Goal: Task Accomplishment & Management: Use online tool/utility

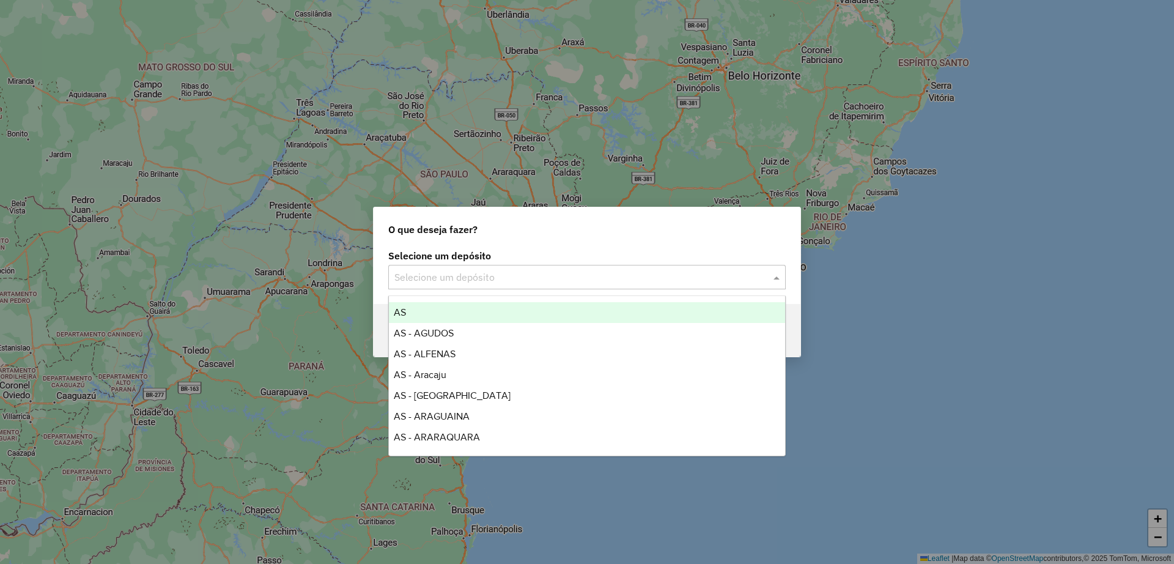
click at [471, 278] on input "text" at bounding box center [574, 277] width 361 height 15
type input "*****"
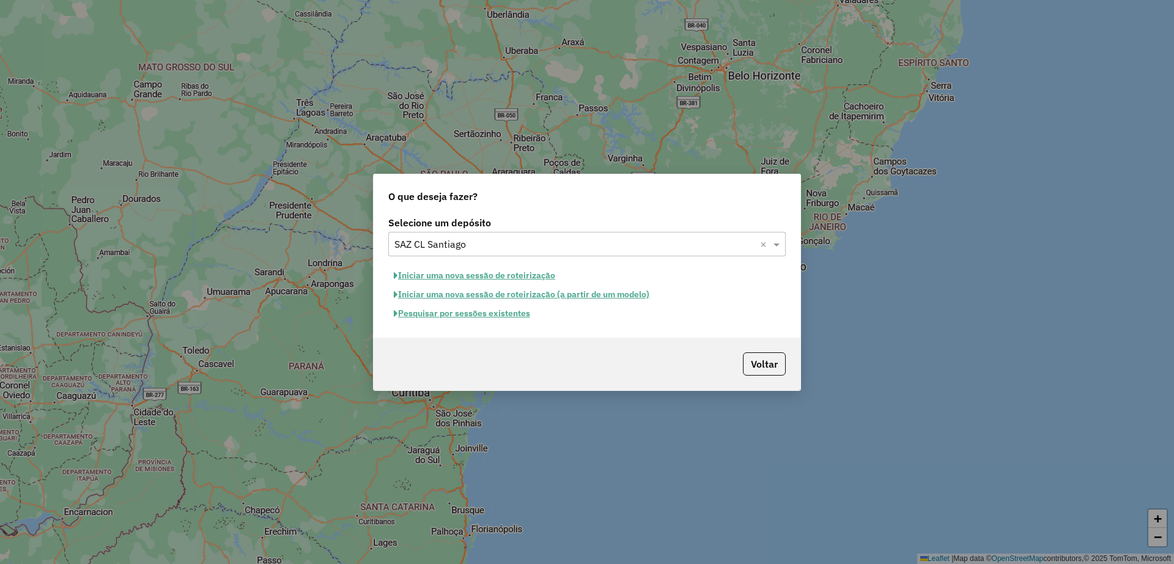
click at [468, 247] on input "text" at bounding box center [574, 244] width 361 height 15
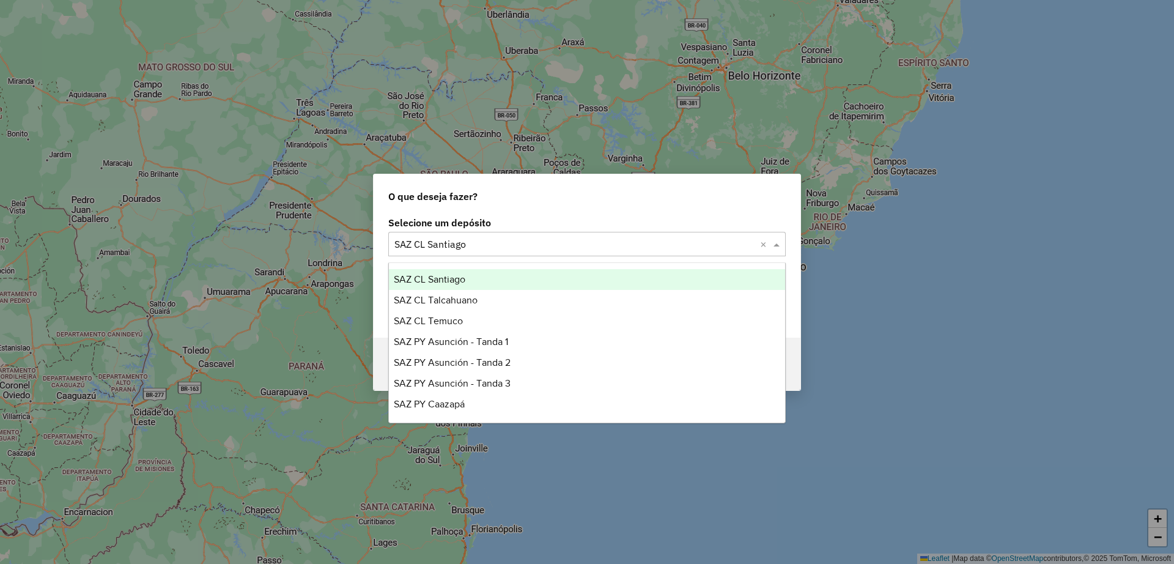
type input "*"
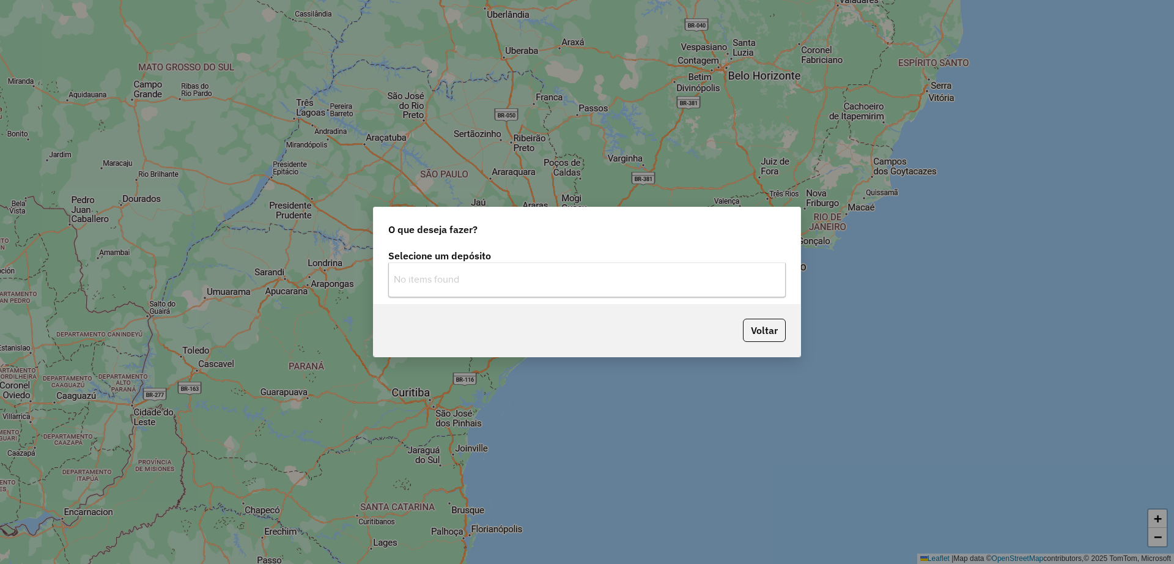
click at [478, 279] on div "No items found" at bounding box center [587, 279] width 396 height 21
type input "******"
click at [626, 255] on label "Selecione um depósito" at bounding box center [586, 255] width 397 height 15
click at [627, 282] on input "text" at bounding box center [574, 277] width 361 height 15
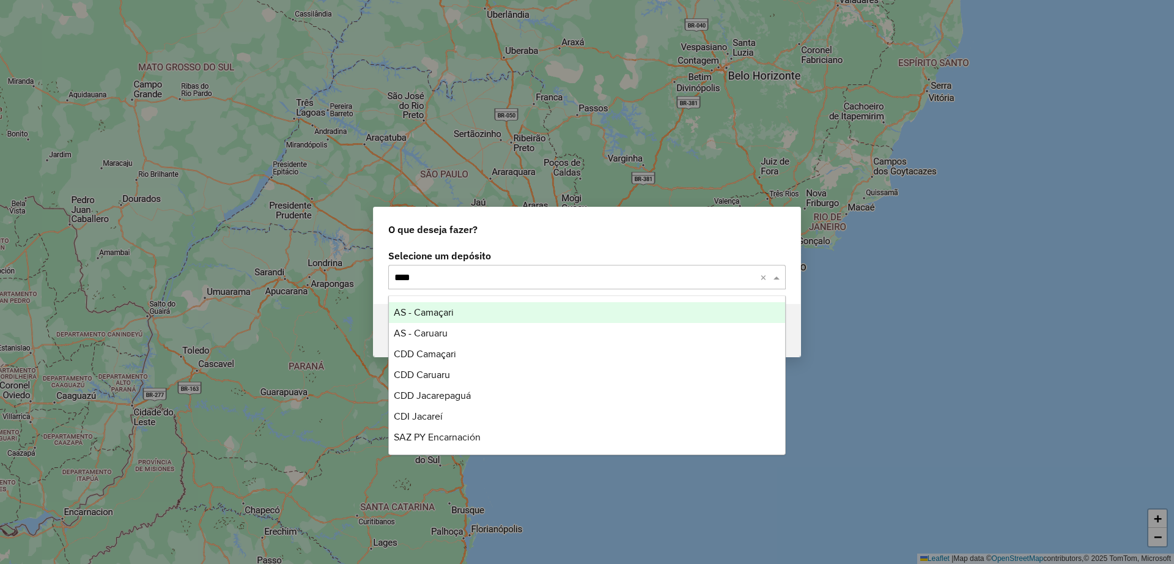
type input "*****"
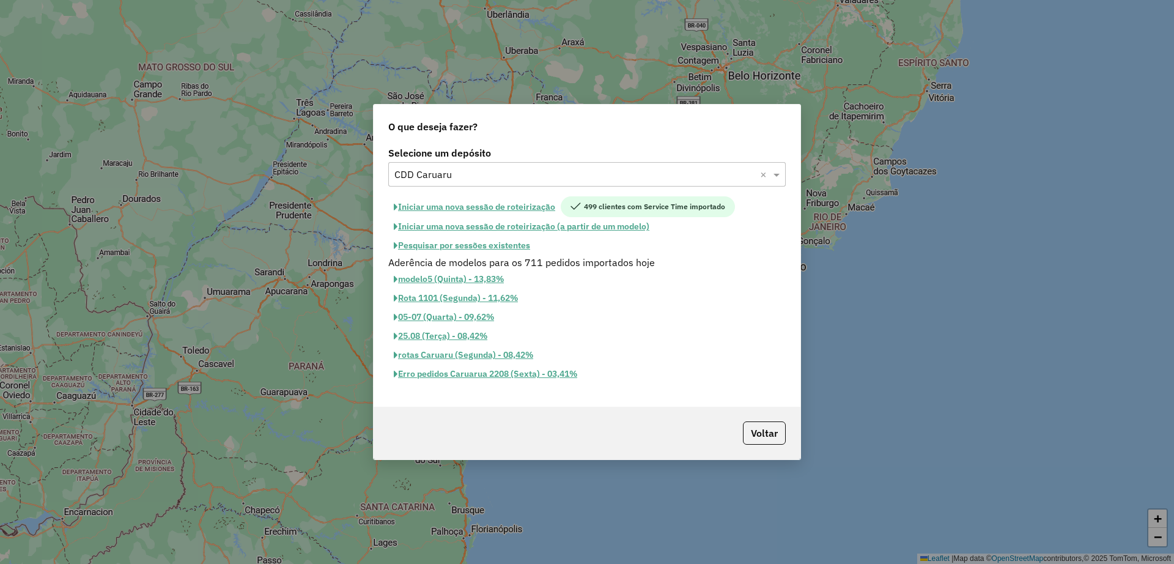
click at [506, 247] on button "Pesquisar por sessões existentes" at bounding box center [461, 245] width 147 height 19
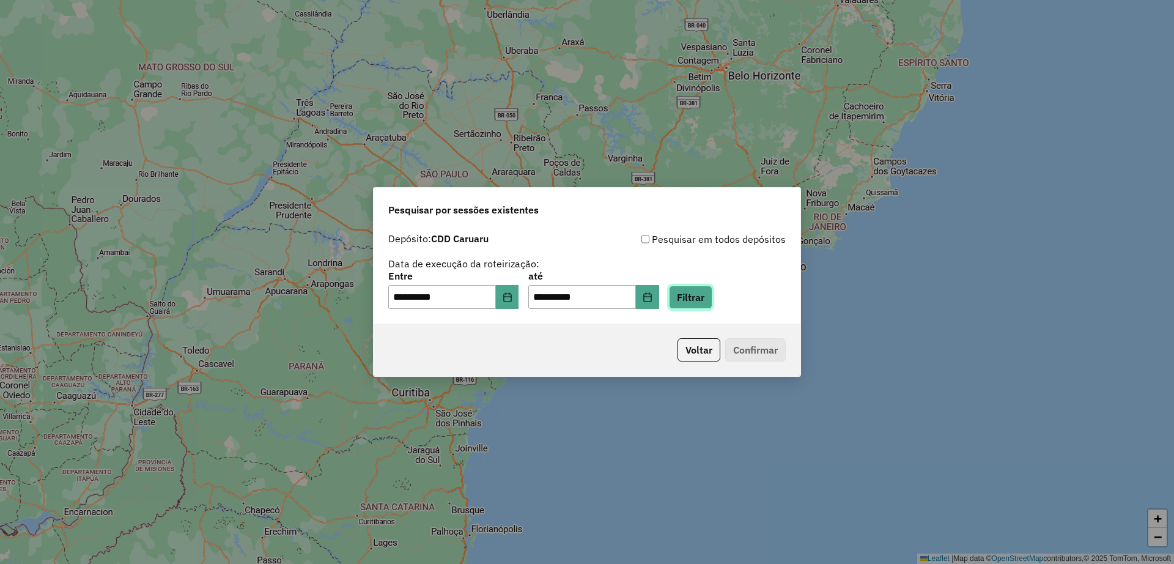
click at [712, 300] on button "Filtrar" at bounding box center [690, 297] width 43 height 23
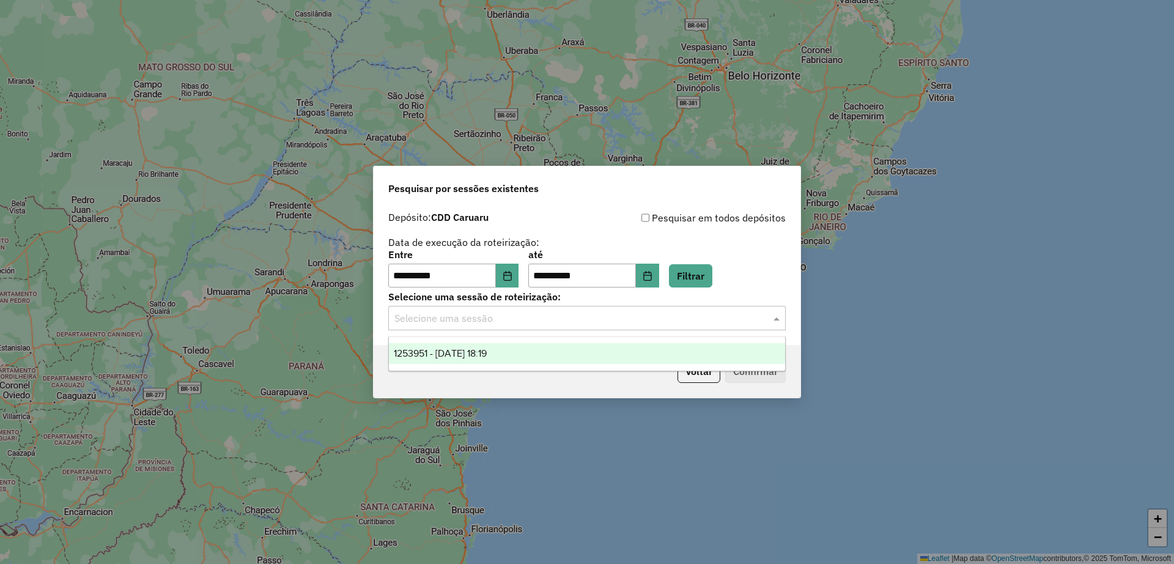
click at [555, 319] on input "text" at bounding box center [574, 318] width 361 height 15
drag, startPoint x: 530, startPoint y: 356, endPoint x: 804, endPoint y: 385, distance: 275.5
click at [530, 355] on div "1253951 - 27/08/2025 18:19" at bounding box center [587, 353] width 396 height 21
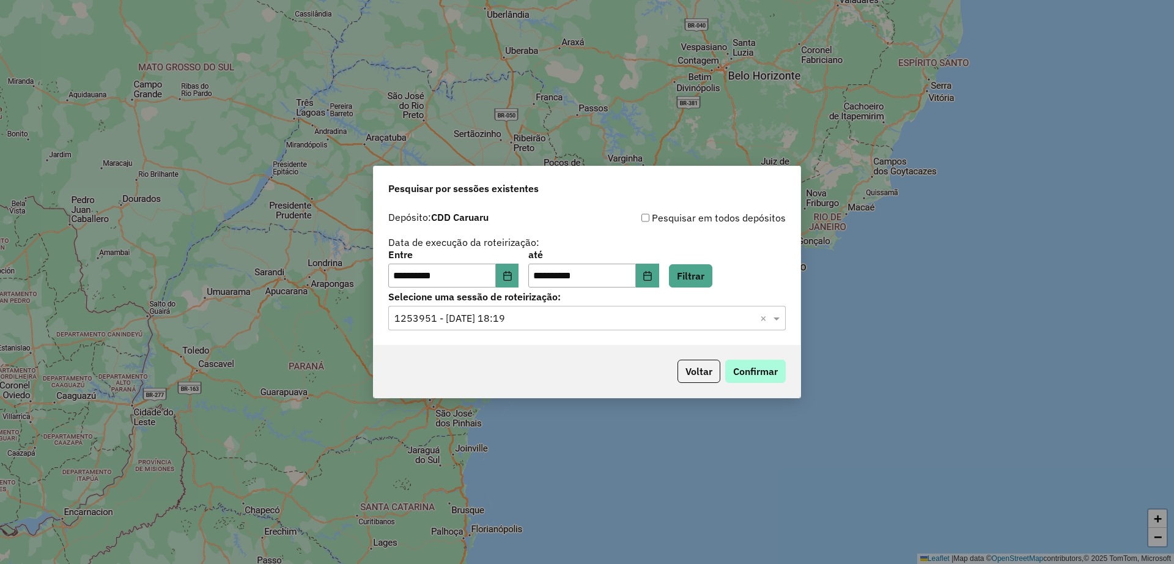
drag, startPoint x: 753, startPoint y: 356, endPoint x: 755, endPoint y: 362, distance: 6.6
click at [753, 355] on div "Voltar Confirmar" at bounding box center [587, 371] width 427 height 53
click at [755, 370] on button "Confirmar" at bounding box center [755, 371] width 61 height 23
click at [687, 376] on button "Voltar" at bounding box center [699, 371] width 43 height 23
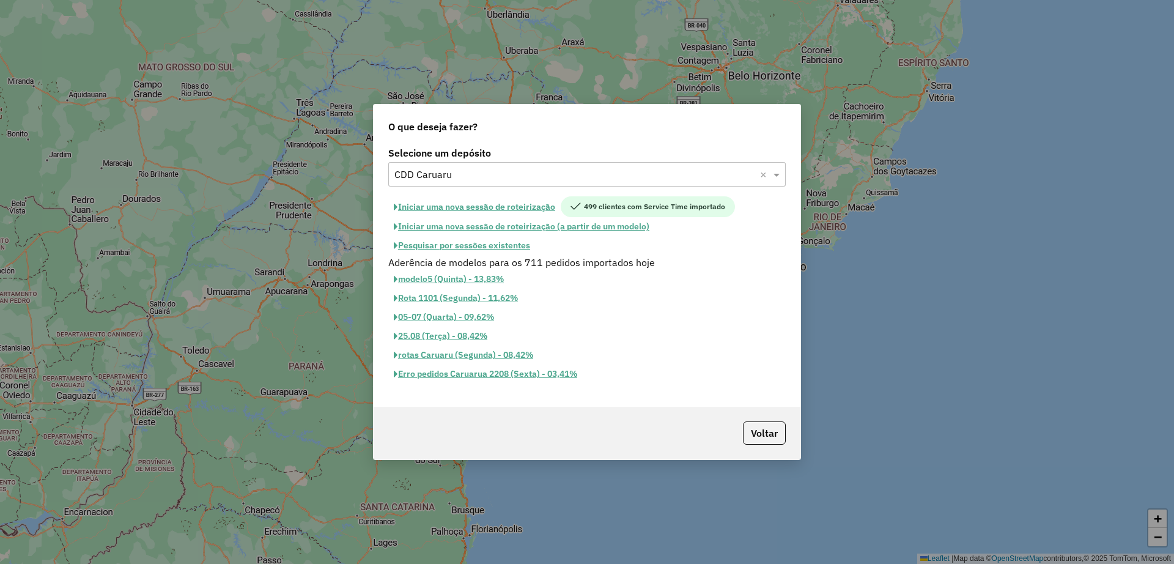
click at [474, 176] on input "text" at bounding box center [574, 175] width 361 height 15
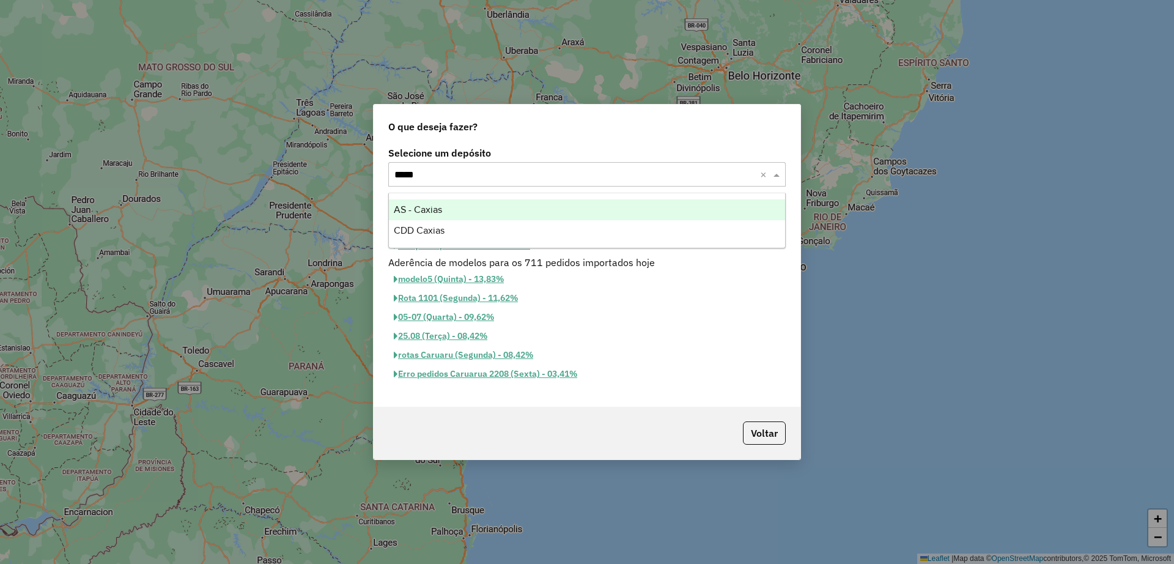
type input "******"
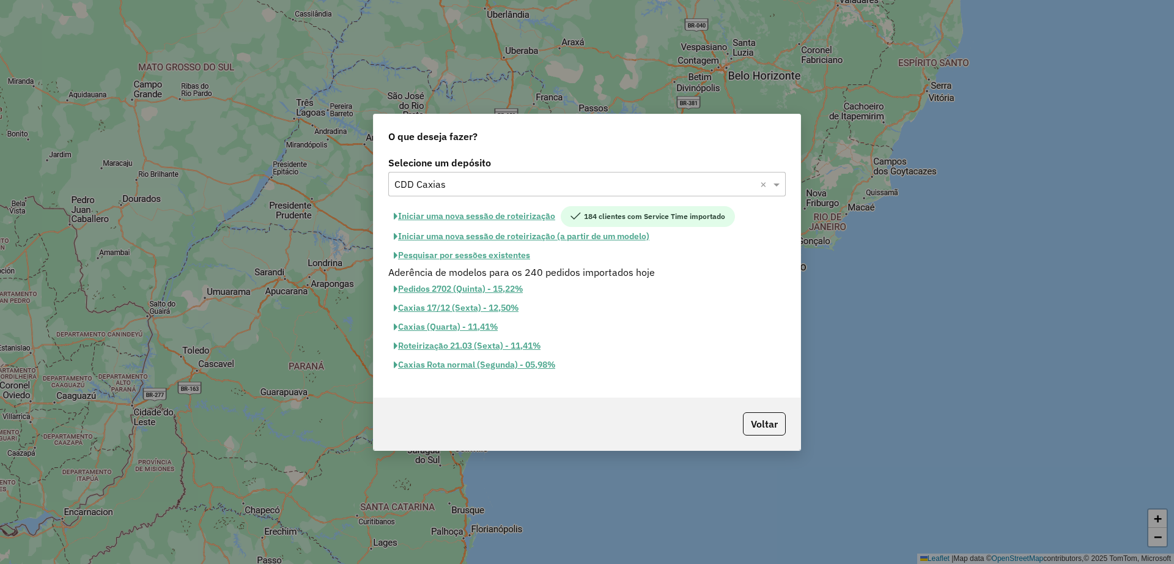
click at [456, 254] on button "Pesquisar por sessões existentes" at bounding box center [461, 255] width 147 height 19
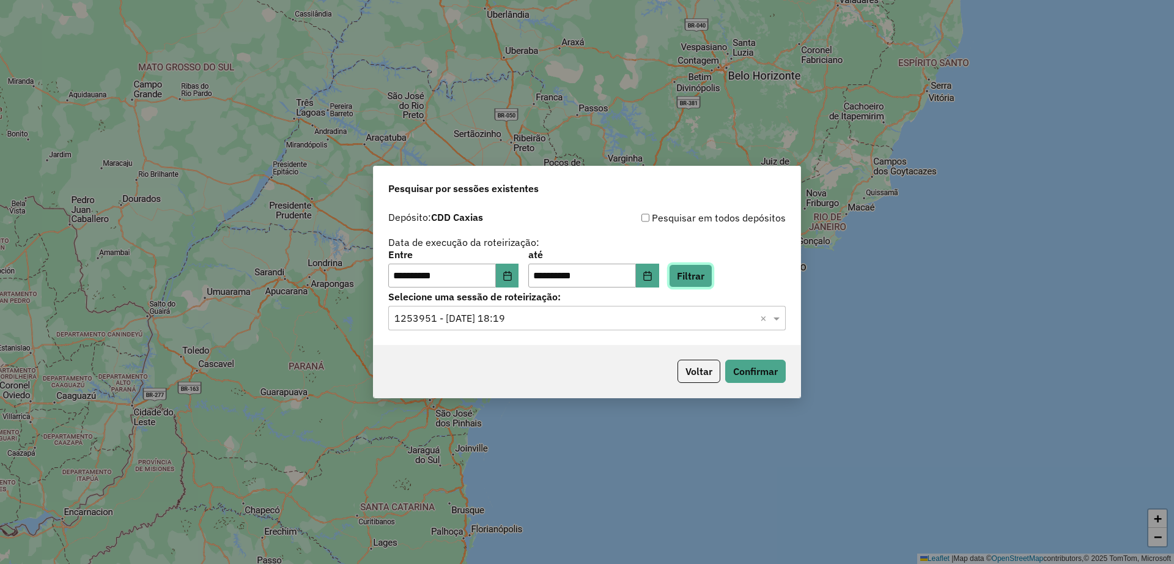
click at [712, 272] on button "Filtrar" at bounding box center [690, 275] width 43 height 23
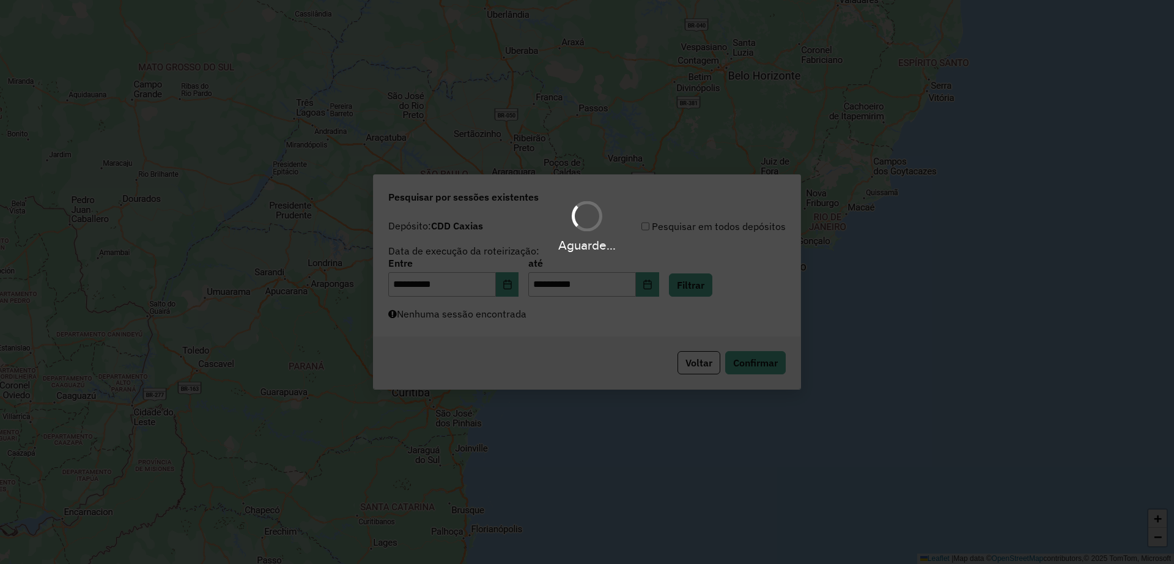
click at [662, 292] on div "Aguarde..." at bounding box center [587, 282] width 1174 height 564
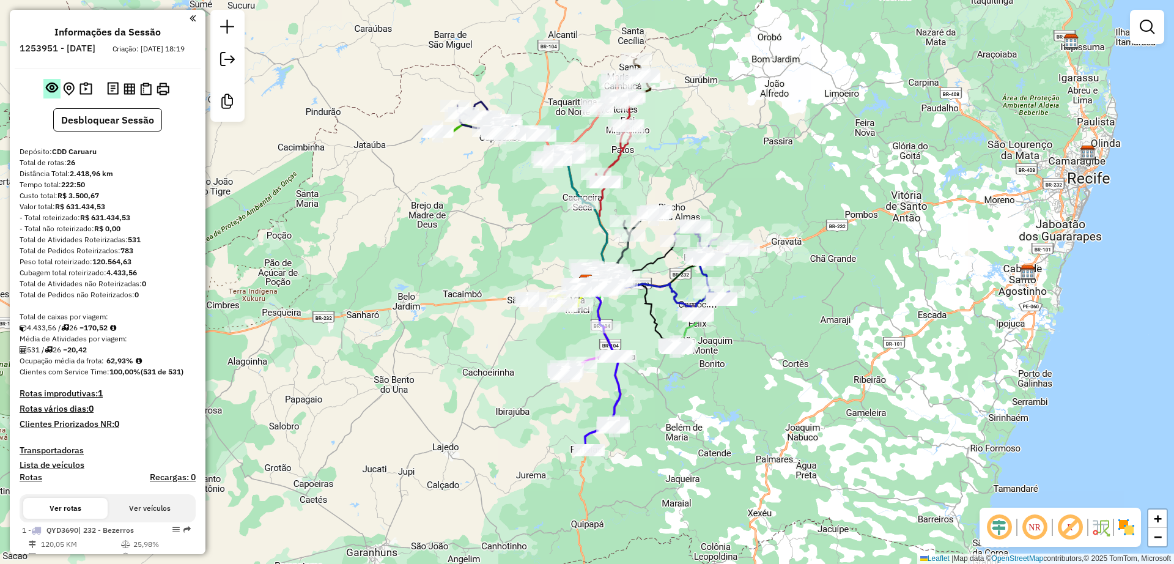
click at [46, 94] on em at bounding box center [52, 87] width 12 height 12
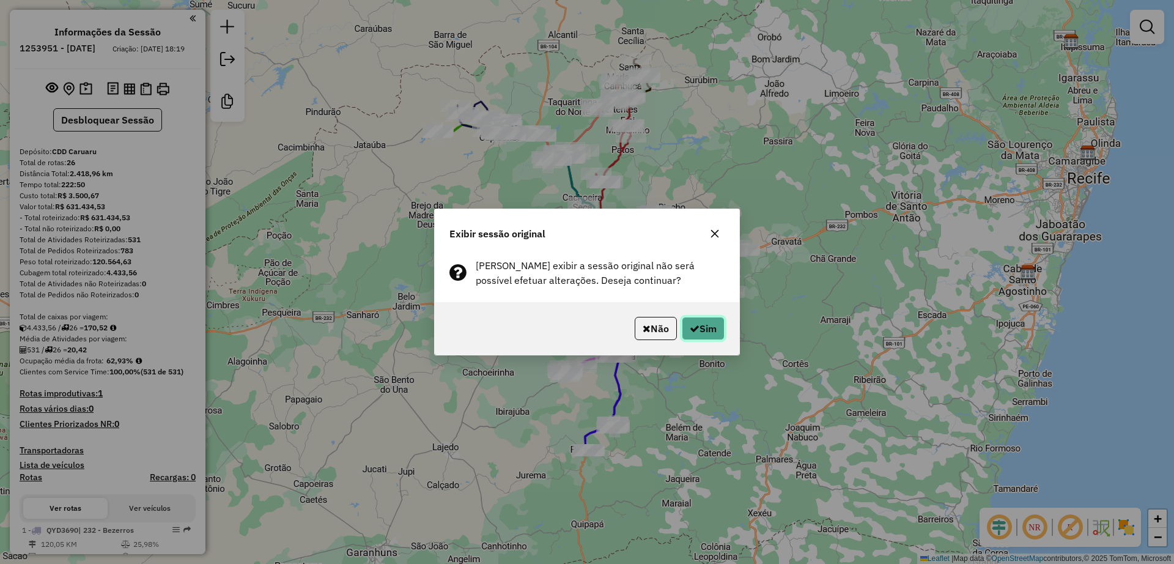
click at [703, 330] on button "Sim" at bounding box center [703, 328] width 43 height 23
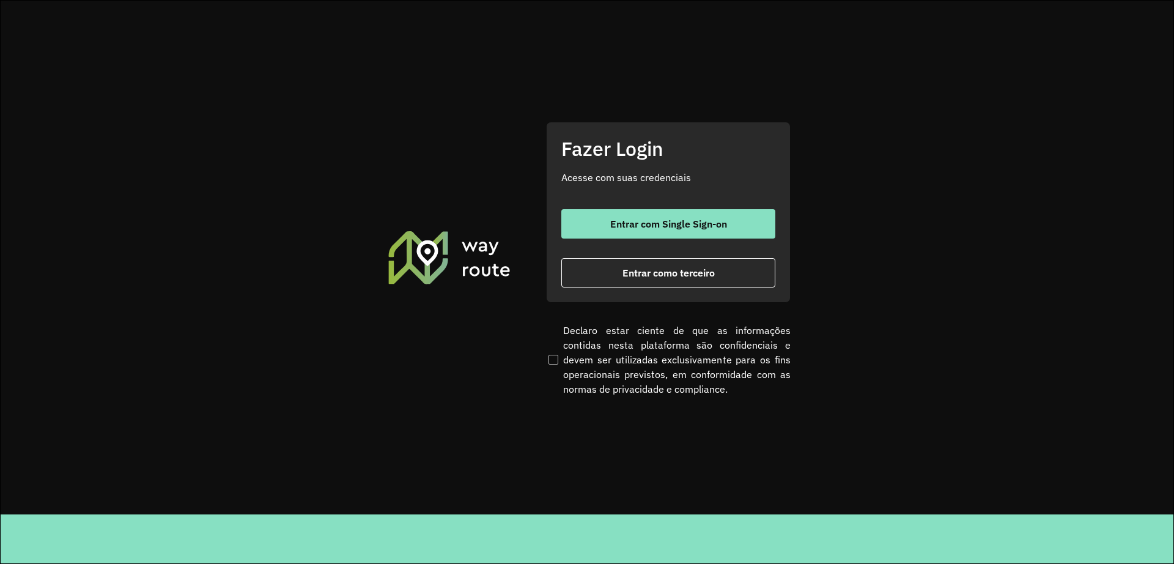
click at [128, 300] on section "Fazer Login Acesse com suas credenciais Entrar com Single Sign-on Entrar como t…" at bounding box center [587, 258] width 1173 height 514
click at [627, 212] on button "Entrar com Single Sign-on" at bounding box center [668, 223] width 214 height 29
